Goal: Obtain resource: Obtain resource

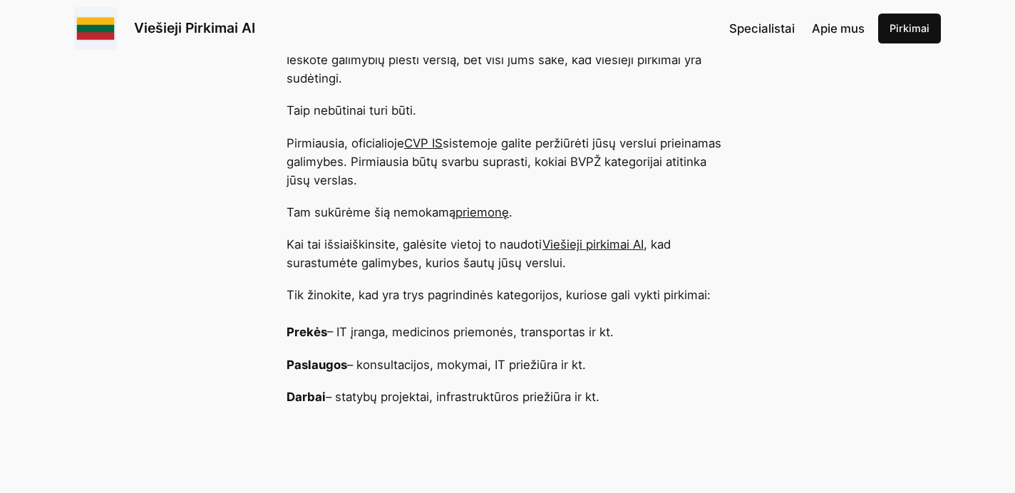
scroll to position [527, 0]
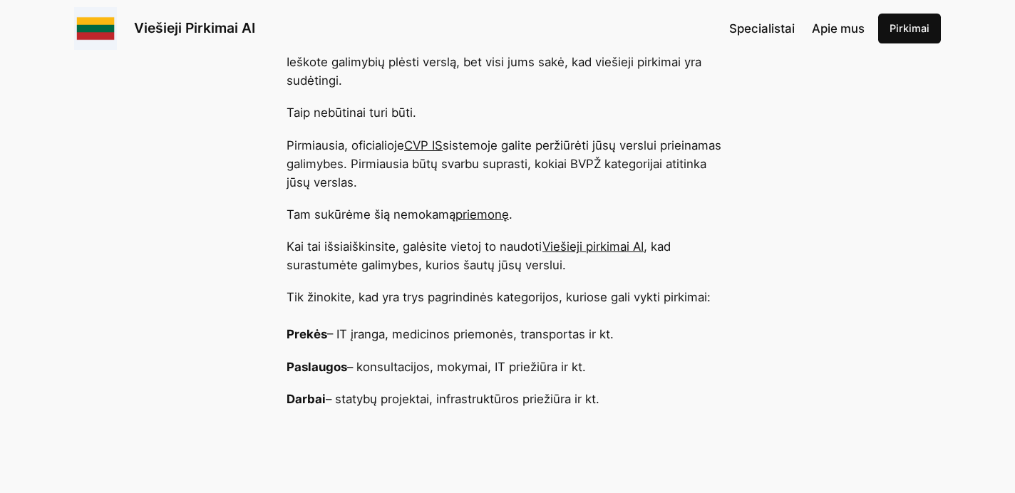
click at [475, 212] on link "priemonę" at bounding box center [481, 214] width 53 height 14
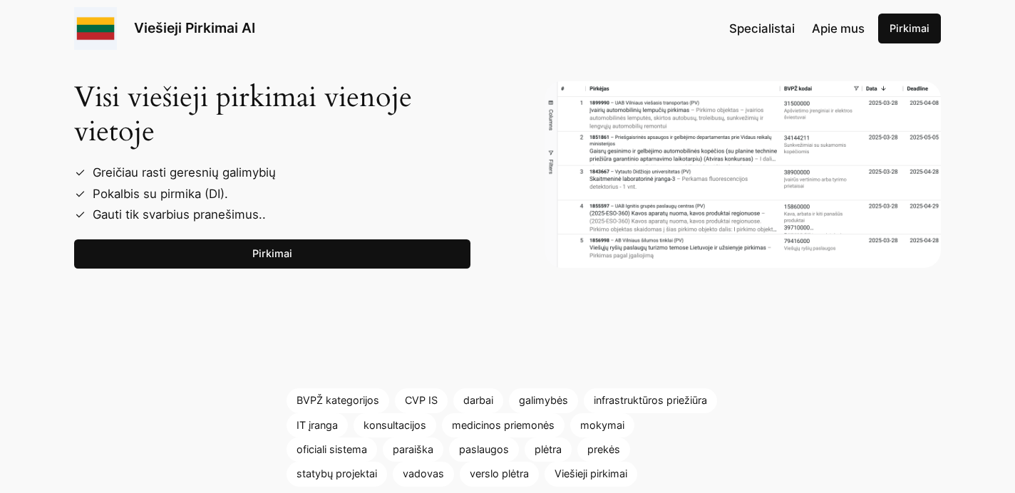
scroll to position [1506, 0]
click at [719, 177] on img at bounding box center [743, 175] width 396 height 187
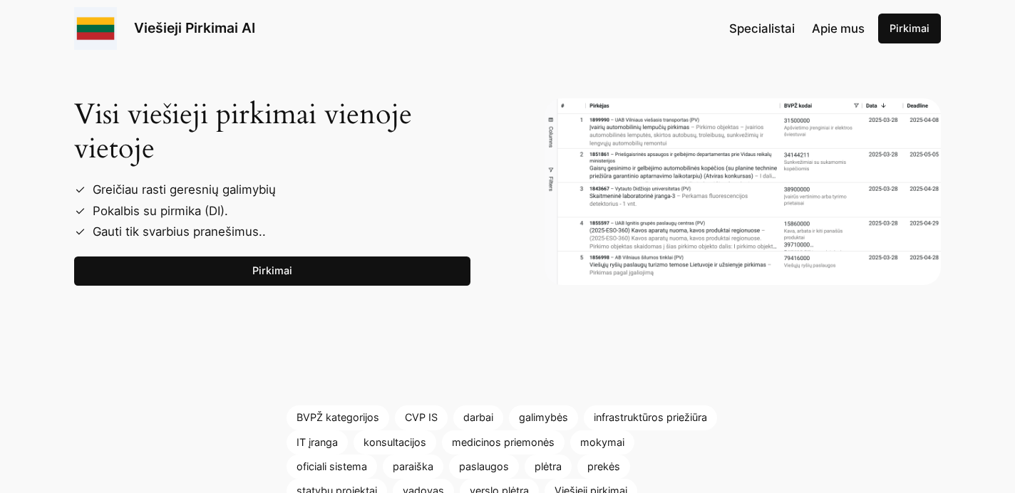
scroll to position [1528, 0]
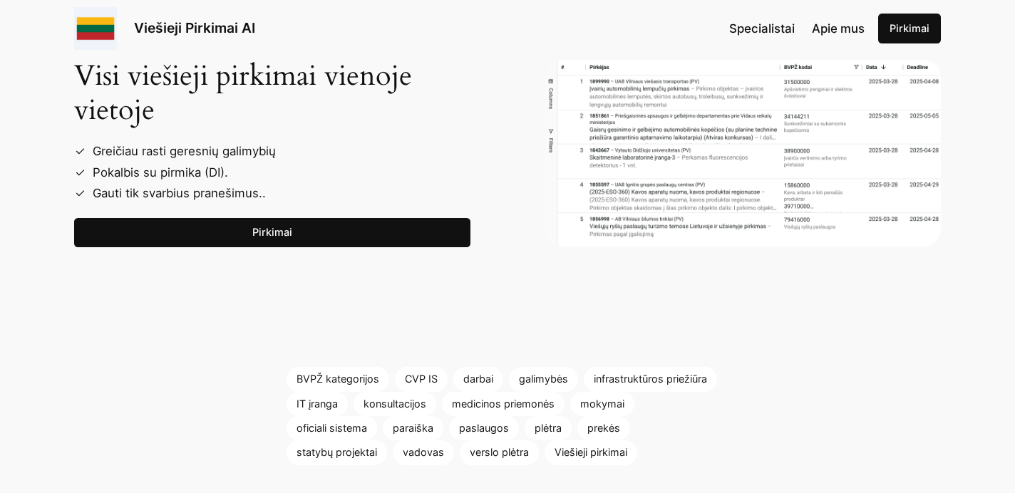
click at [453, 240] on link "Pirkimai" at bounding box center [272, 233] width 396 height 30
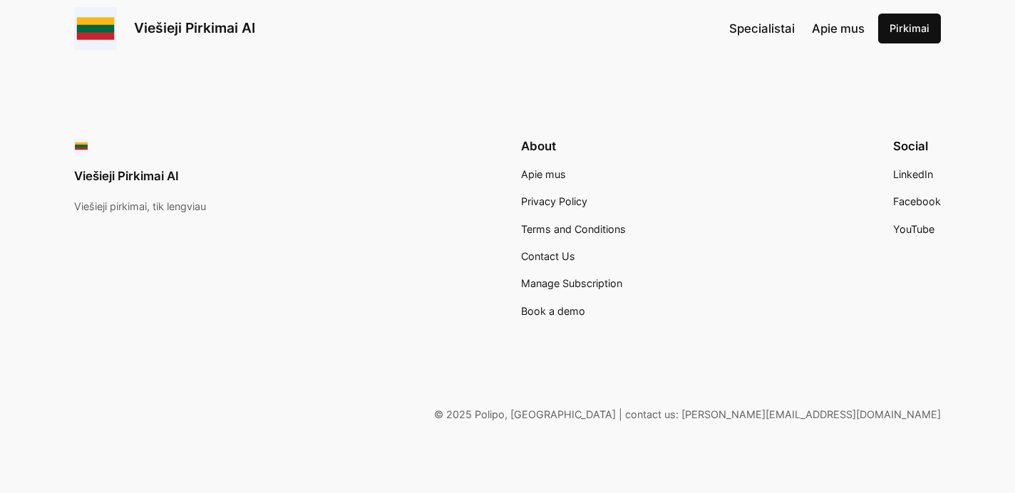
scroll to position [2537, 0]
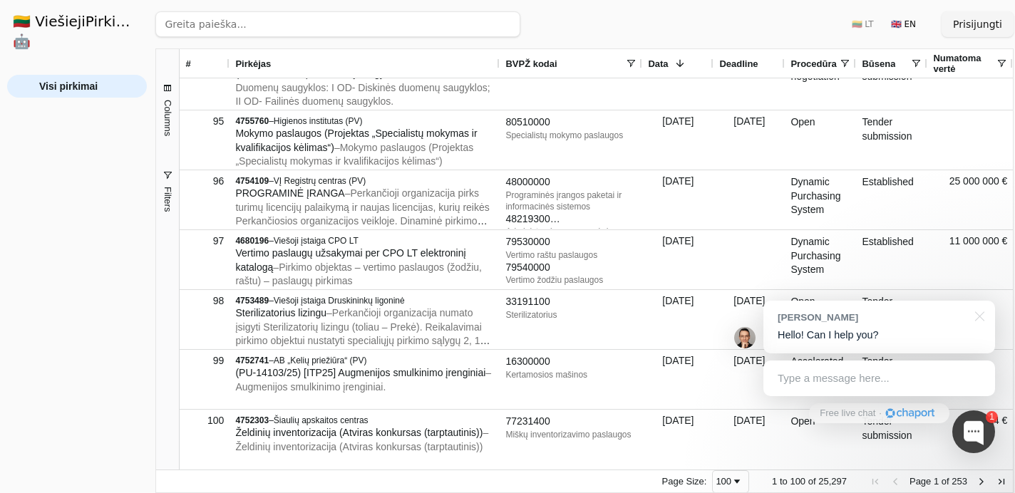
click at [982, 483] on span "Next Page" at bounding box center [981, 481] width 11 height 11
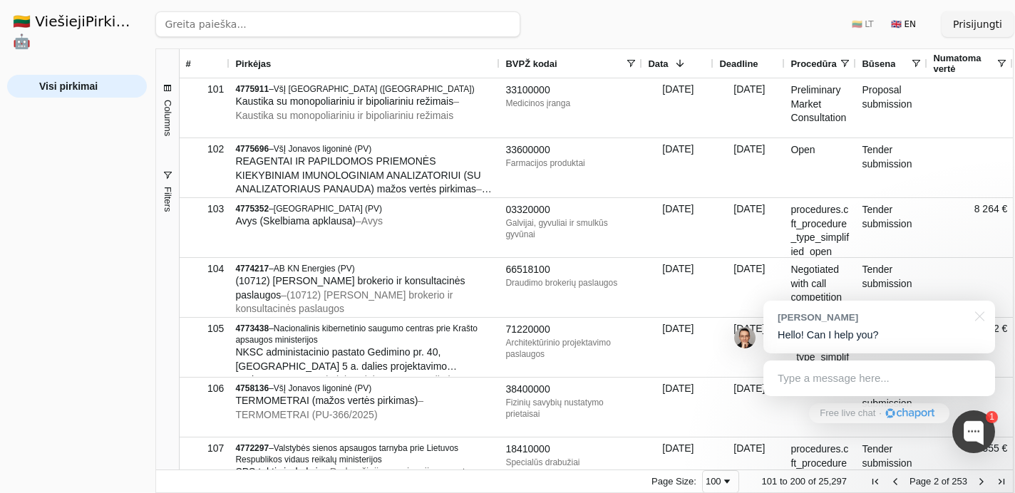
click at [983, 482] on span "Next Page" at bounding box center [981, 481] width 11 height 11
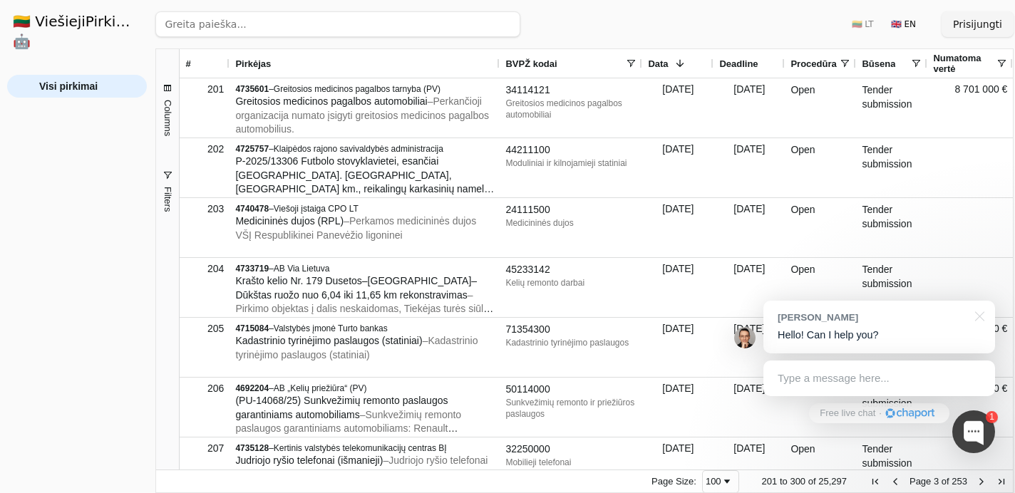
click at [983, 482] on span "Next Page" at bounding box center [981, 481] width 11 height 11
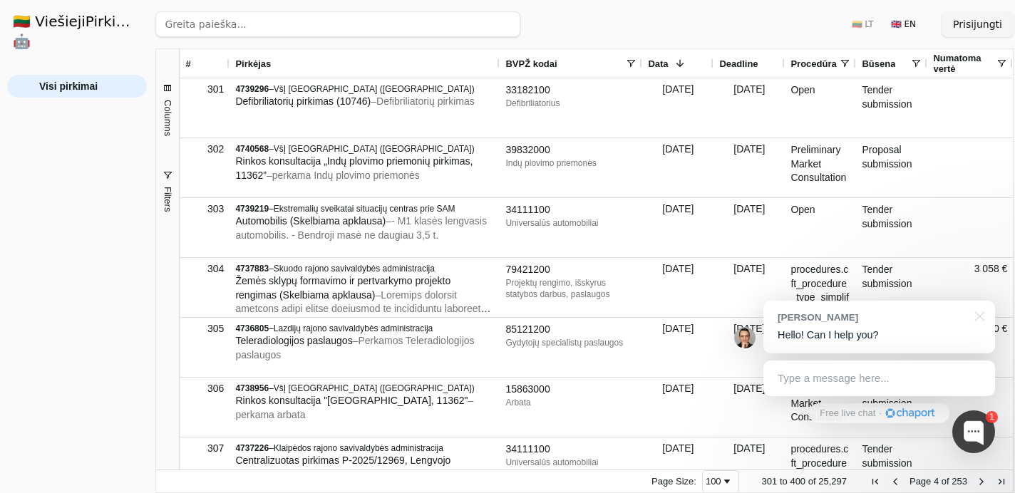
click at [460, 26] on input "search" at bounding box center [337, 24] width 365 height 26
type input "lietuvos piklbolo federacija"
click at [496, 20] on button "Ieškoti" at bounding box center [493, 24] width 56 height 26
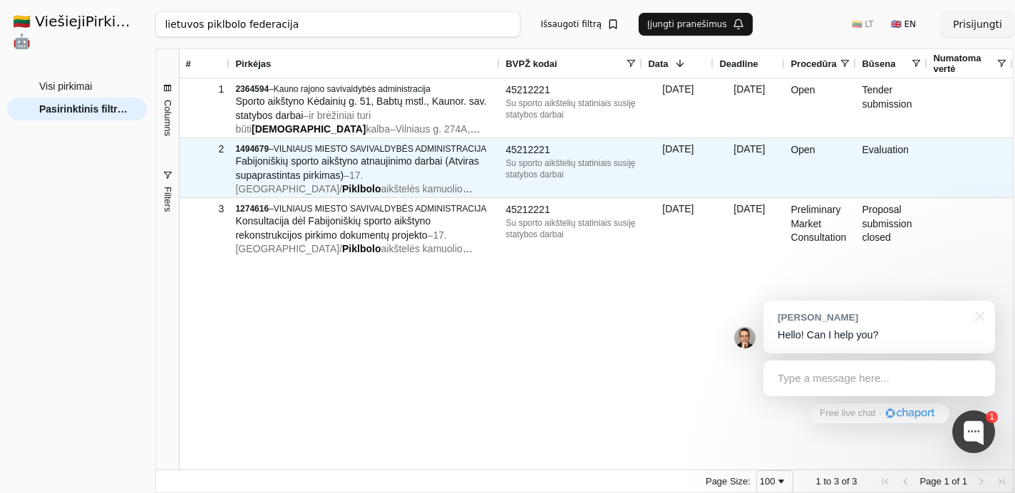
click at [329, 155] on div "1494679 – VILNIAUS MIESTO SAVIVALDYBĖS ADMINISTRACIJA" at bounding box center [364, 148] width 259 height 11
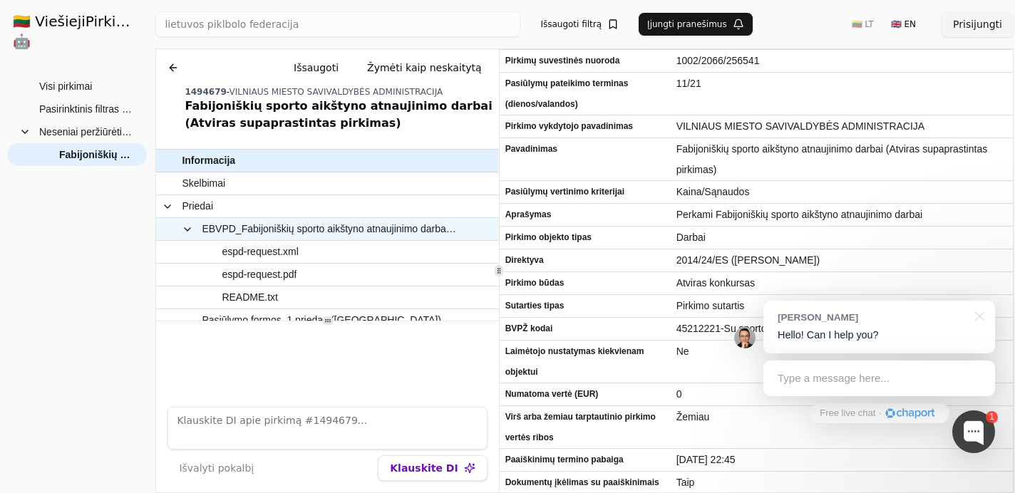
click at [276, 230] on span "EBVPD_Fabijoniškių sporto aikštyno atnaujinimo darbai.zip" at bounding box center [329, 229] width 254 height 21
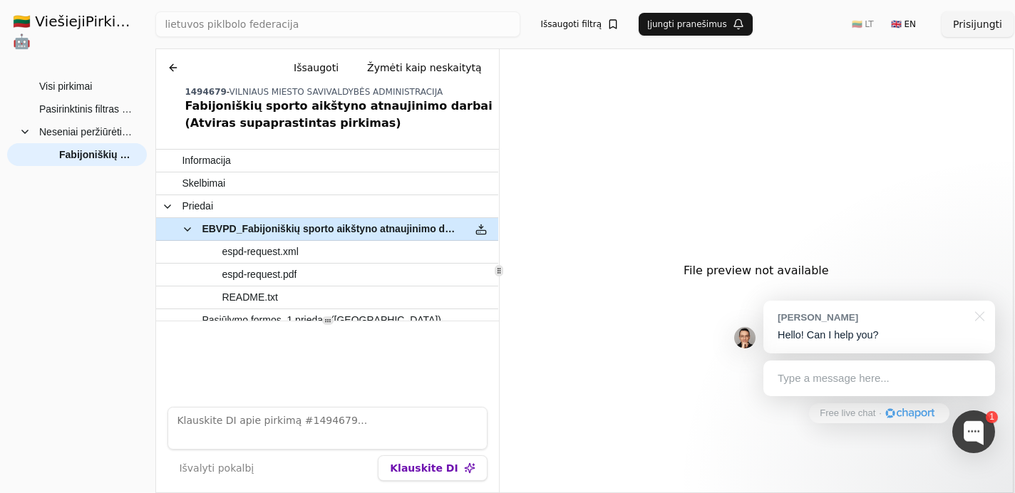
click at [276, 232] on span "EBVPD_Fabijoniškių sporto aikštyno atnaujinimo darbai.zip" at bounding box center [329, 229] width 254 height 21
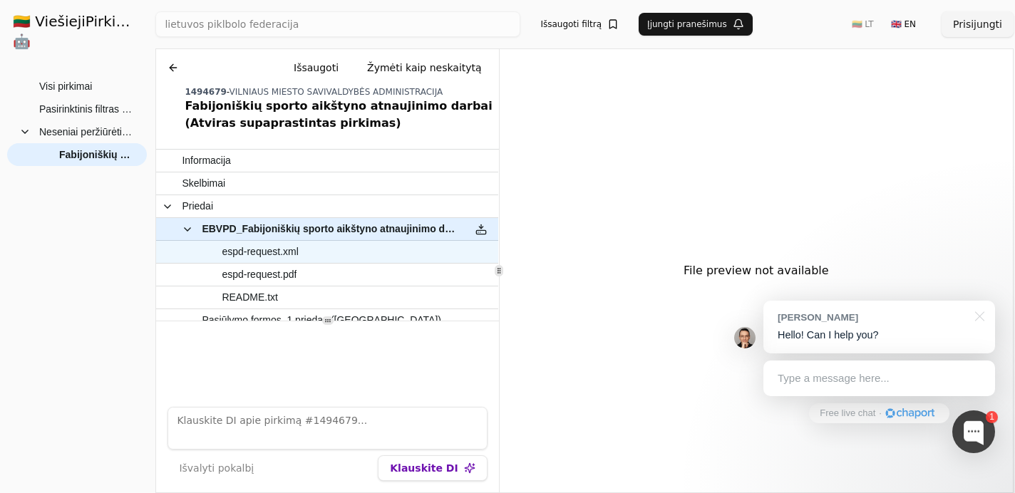
click at [273, 247] on span "espd-request.xml" at bounding box center [260, 252] width 76 height 21
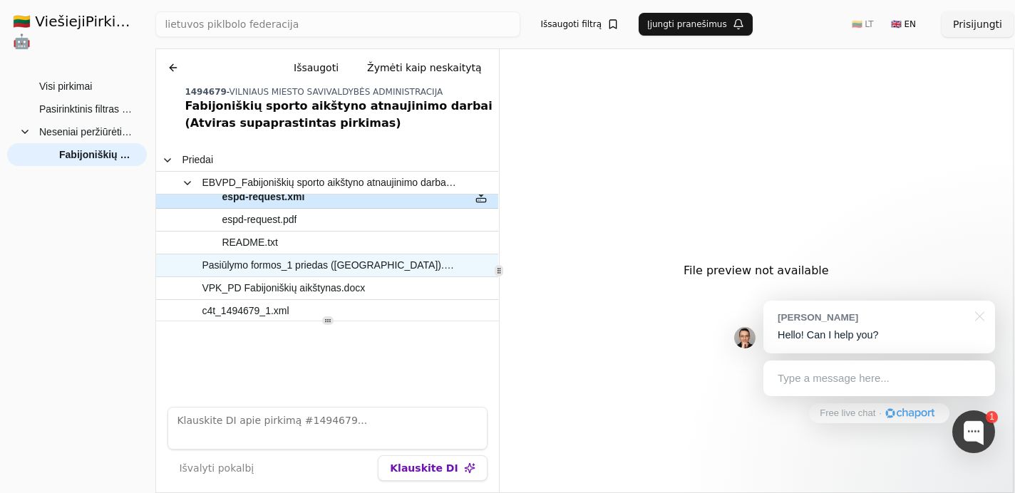
click at [271, 266] on span "Pasiūlymo formos_1 priedas ([GEOGRAPHIC_DATA]).xlsx" at bounding box center [329, 265] width 254 height 21
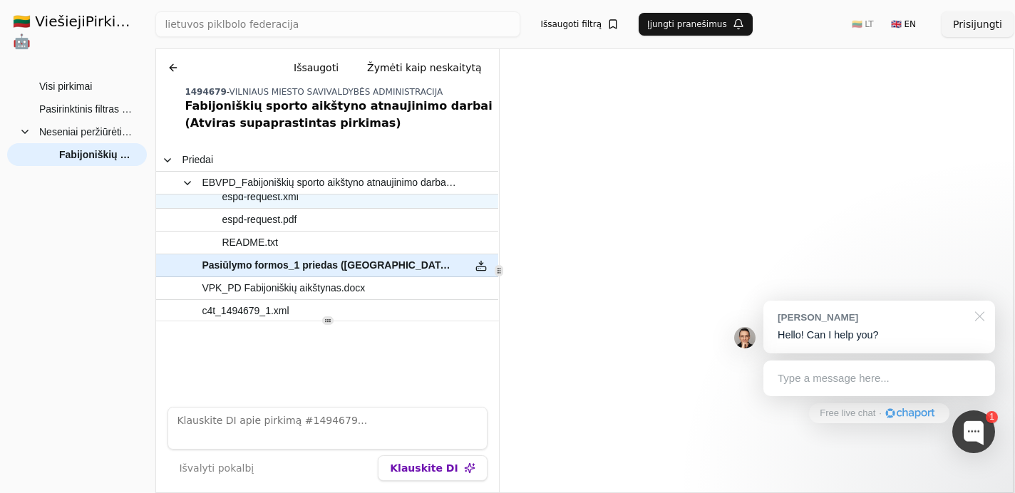
click at [983, 317] on div at bounding box center [977, 315] width 36 height 29
